Goal: Obtain resource: Download file/media

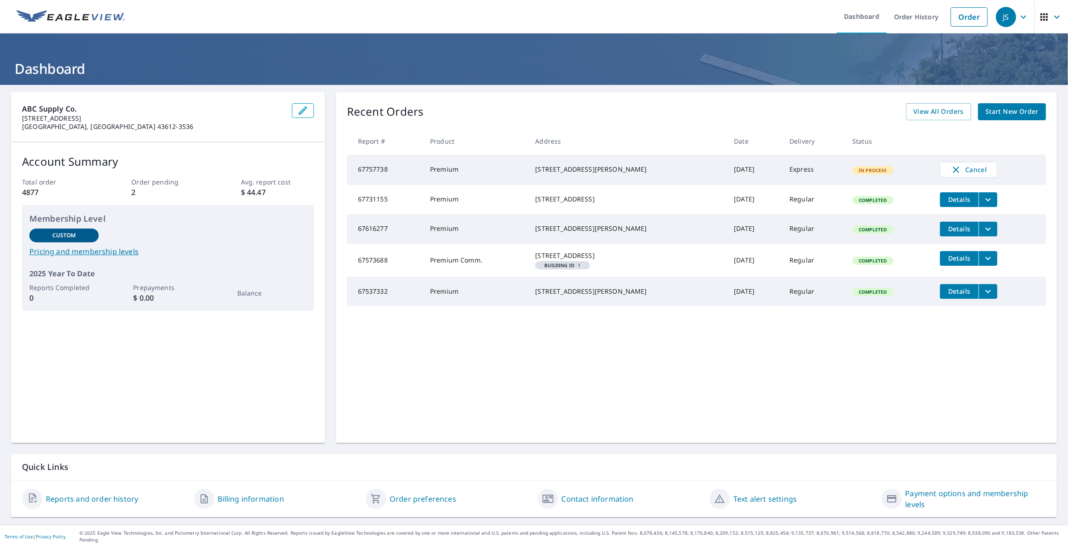
click at [482, 170] on td "Premium" at bounding box center [475, 170] width 105 height 30
click at [381, 172] on td "67757738" at bounding box center [385, 170] width 76 height 30
click at [494, 171] on td "Premium" at bounding box center [475, 170] width 105 height 30
click at [940, 114] on span "View All Orders" at bounding box center [939, 111] width 51 height 11
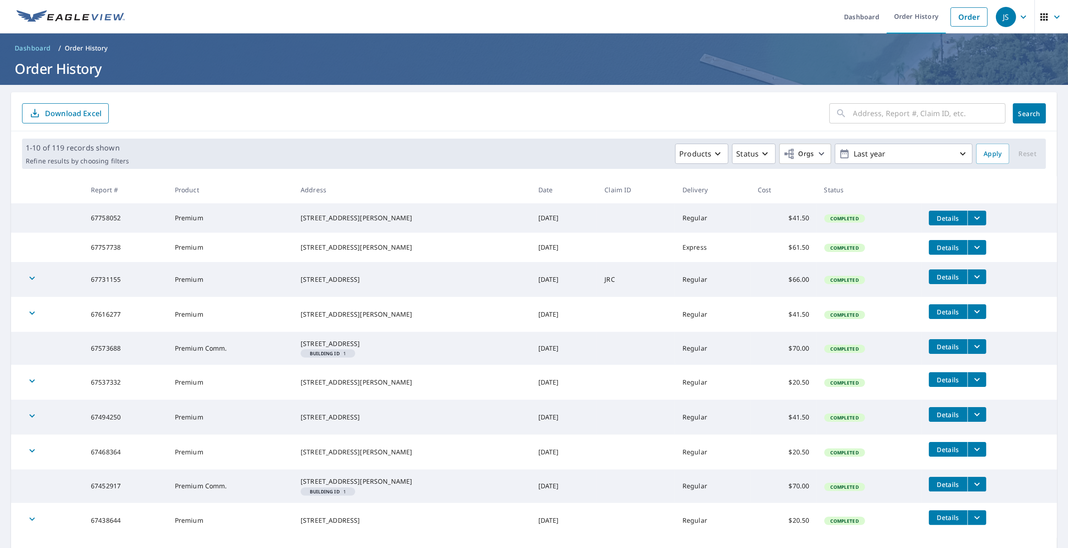
click at [973, 253] on icon "filesDropdownBtn-67757738" at bounding box center [977, 247] width 11 height 11
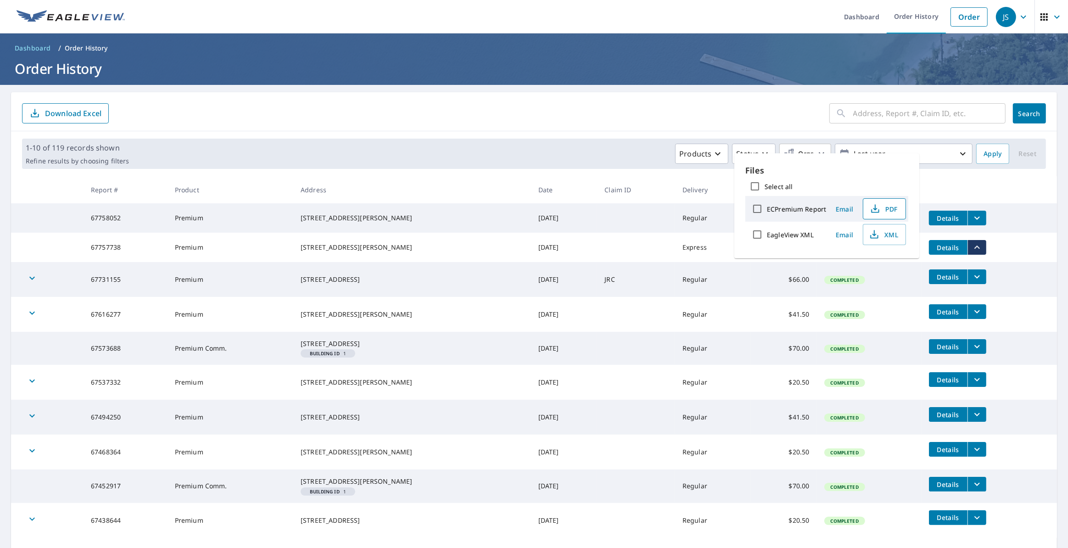
click at [895, 212] on span "PDF" at bounding box center [883, 208] width 29 height 11
click at [975, 217] on icon "filesDropdownBtn-67758052" at bounding box center [978, 218] width 6 height 3
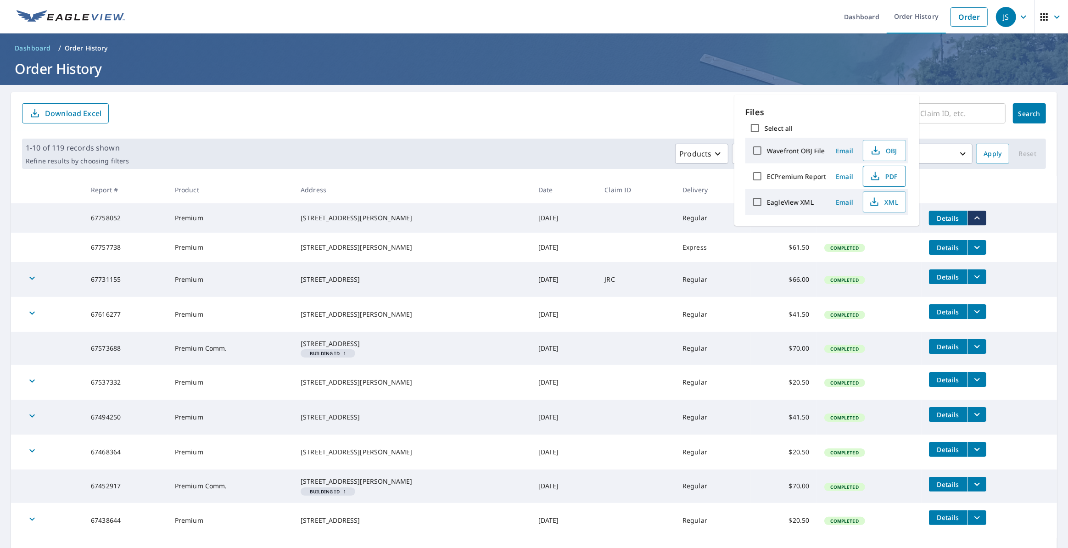
click at [883, 174] on span "PDF" at bounding box center [883, 176] width 29 height 11
